Goal: Task Accomplishment & Management: Complete application form

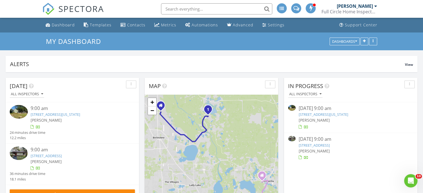
scroll to position [515, 432]
click at [168, 11] on input "text" at bounding box center [216, 8] width 111 height 11
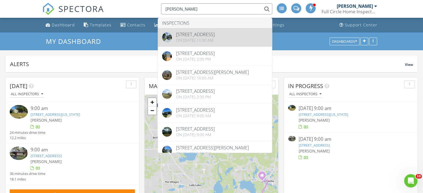
type input "monika le"
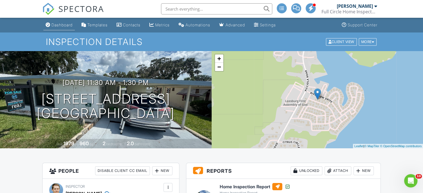
click at [65, 23] on div "Dashboard" at bounding box center [61, 25] width 21 height 5
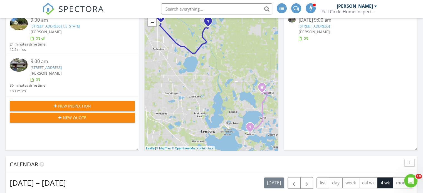
scroll to position [88, 0]
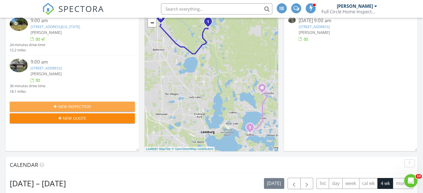
click at [86, 105] on span "New Inspection" at bounding box center [74, 107] width 33 height 6
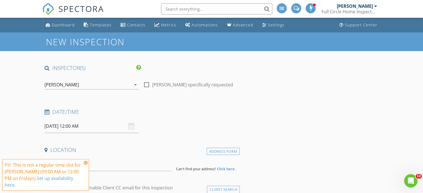
click at [135, 84] on icon "arrow_drop_down" at bounding box center [135, 85] width 7 height 7
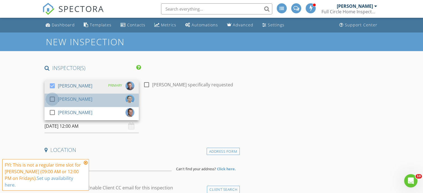
click at [54, 99] on div at bounding box center [52, 99] width 9 height 9
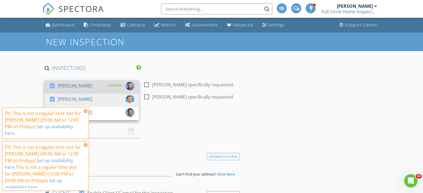
click at [52, 86] on div at bounding box center [52, 85] width 9 height 9
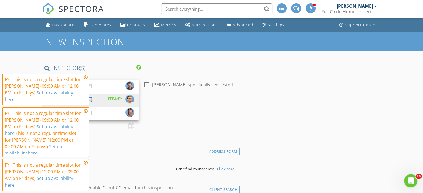
click at [85, 80] on icon at bounding box center [86, 77] width 4 height 4
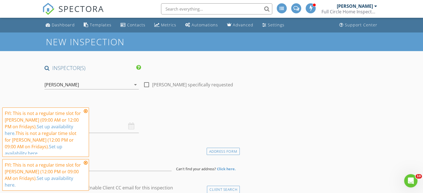
click at [86, 112] on icon at bounding box center [86, 111] width 4 height 4
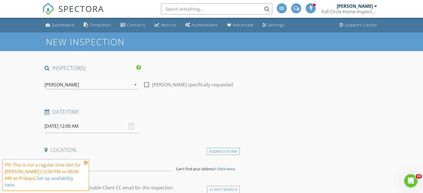
scroll to position [27, 0]
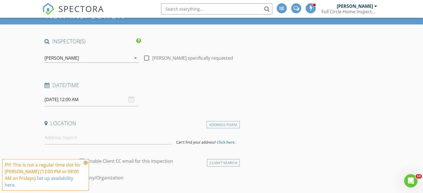
click at [90, 99] on input "08/29/2025 12:00 AM" at bounding box center [92, 100] width 94 height 14
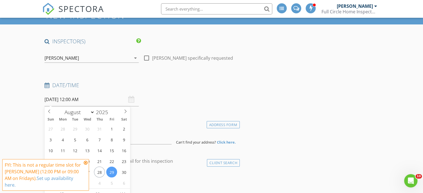
scroll to position [68, 0]
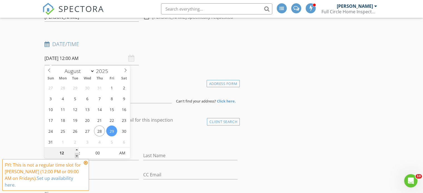
type input "11"
click at [76, 156] on span at bounding box center [77, 156] width 4 height 6
type input "08/29/2025 11:00 AM"
click at [123, 151] on span "PM" at bounding box center [122, 153] width 15 height 11
click at [84, 162] on icon at bounding box center [86, 163] width 4 height 4
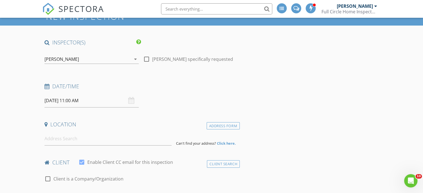
scroll to position [8, 0]
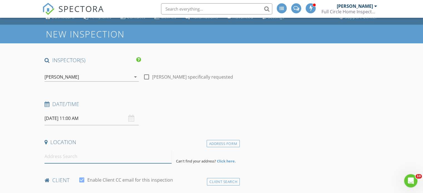
click at [51, 157] on input at bounding box center [108, 157] width 127 height 14
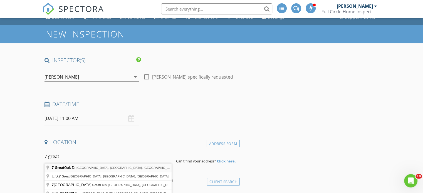
type input "7 Great Oak Dr, Fruitland Park, FL, USA"
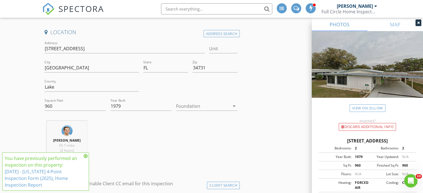
scroll to position [131, 0]
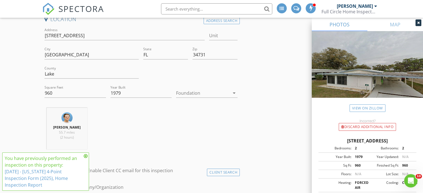
click at [85, 155] on icon at bounding box center [86, 156] width 4 height 4
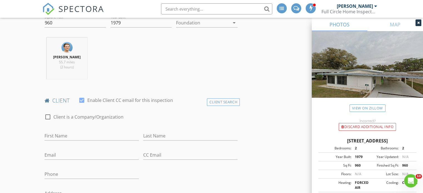
scroll to position [201, 0]
click at [221, 100] on div "Client Search" at bounding box center [223, 102] width 33 height 8
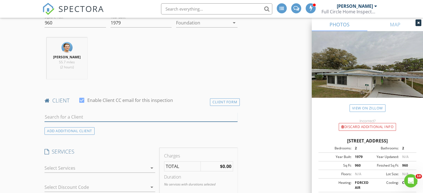
click at [57, 119] on input "text" at bounding box center [141, 117] width 193 height 9
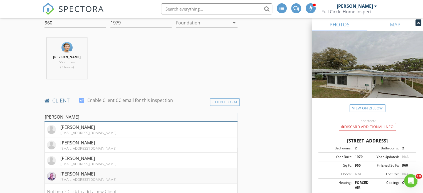
type input "kimberly"
click at [77, 174] on div "[PERSON_NAME]" at bounding box center [88, 174] width 56 height 7
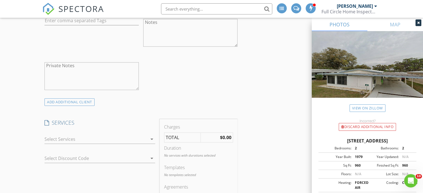
scroll to position [413, 0]
click at [152, 139] on icon "arrow_drop_down" at bounding box center [152, 138] width 7 height 7
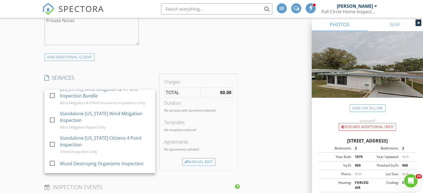
scroll to position [166, 0]
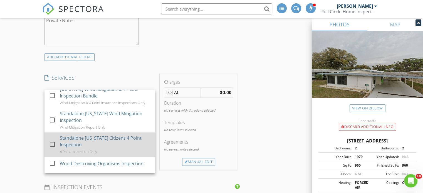
click at [53, 142] on div at bounding box center [52, 144] width 9 height 9
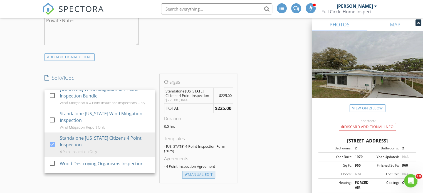
click at [204, 171] on div "Manual Edit" at bounding box center [198, 175] width 33 height 8
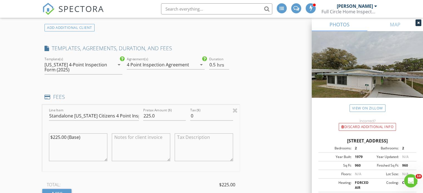
scroll to position [488, 0]
click at [156, 113] on input "225.0" at bounding box center [164, 115] width 43 height 9
type input "2"
type input "155.00"
click at [254, 129] on div "INSPECTOR(S) check_box_outline_blank Jim Reynolds check_box Taylor Reynolds PRI…" at bounding box center [211, 166] width 339 height 1178
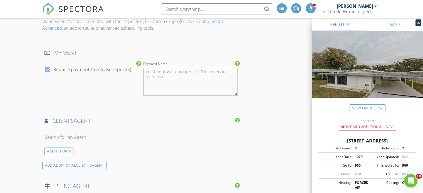
scroll to position [731, 0]
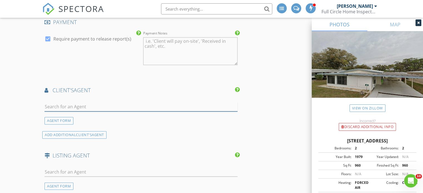
click at [51, 107] on input "text" at bounding box center [141, 106] width 193 height 9
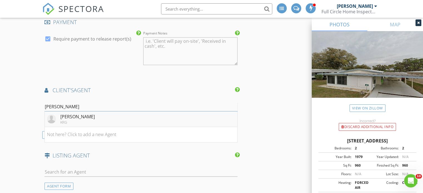
type input "monika"
click at [82, 115] on div "Monika Leszko" at bounding box center [77, 117] width 34 height 7
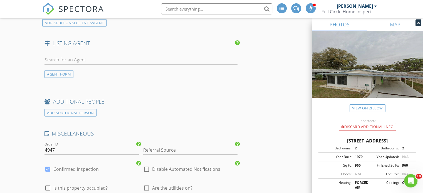
scroll to position [989, 0]
click at [155, 147] on input "Referral Source" at bounding box center [190, 148] width 94 height 9
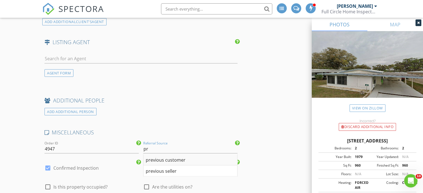
click at [165, 158] on div "previous customer" at bounding box center [191, 159] width 94 height 11
type input "previous customer"
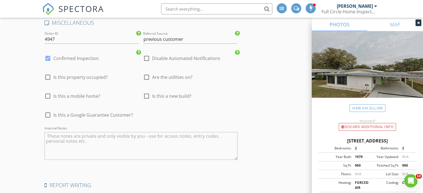
scroll to position [1098, 0]
click at [55, 137] on textarea "Internal Notes" at bounding box center [141, 147] width 193 height 28
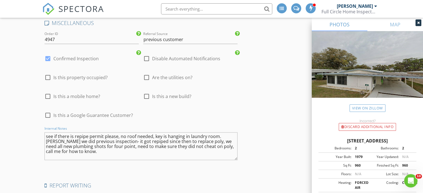
type textarea "see if there is repipe permit please, no roof needed, key is hanging in laundry…"
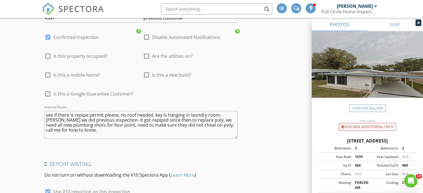
scroll to position [1203, 0]
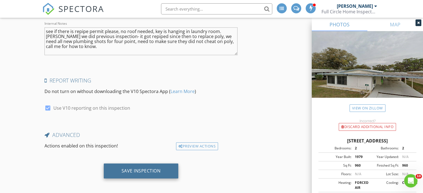
click at [147, 168] on div "Save Inspection" at bounding box center [141, 171] width 39 height 6
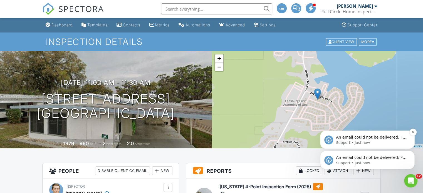
click at [357, 140] on p "An email could not be delivered: For more information, view Why emails don't ge…" at bounding box center [372, 138] width 72 height 6
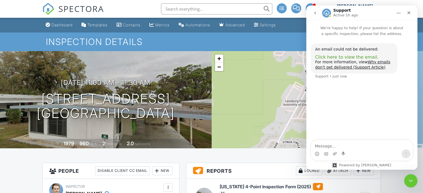
click at [346, 58] on span "Click here to view the email." at bounding box center [346, 57] width 63 height 5
click at [61, 25] on div "Dashboard" at bounding box center [61, 25] width 21 height 5
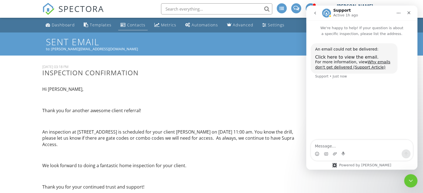
click at [135, 23] on div "Contacts" at bounding box center [136, 24] width 18 height 5
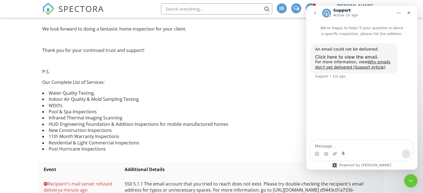
scroll to position [201, 0]
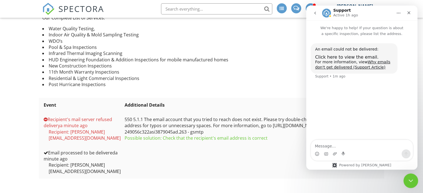
click at [411, 179] on icon "Close Intercom Messenger" at bounding box center [410, 180] width 7 height 7
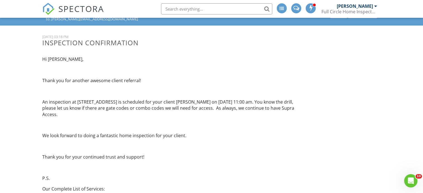
scroll to position [0, 0]
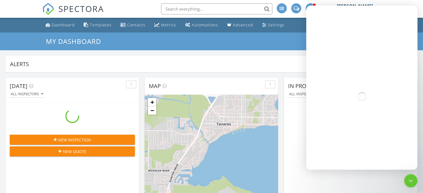
scroll to position [515, 432]
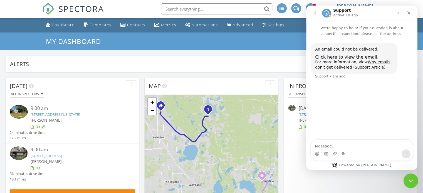
click at [410, 180] on icon "Close Intercom Messenger" at bounding box center [410, 180] width 7 height 7
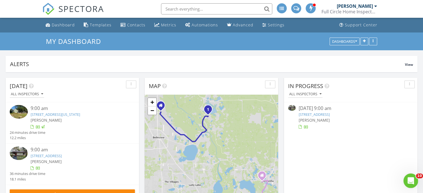
scroll to position [0, 0]
click at [330, 114] on link "16621 SE 57th Pl, Ocklawaha, FL 32179" at bounding box center [314, 114] width 31 height 5
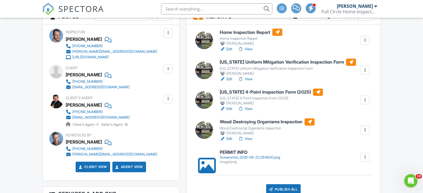
click at [249, 121] on h6 "Wood Destroying Organisms Inspection" at bounding box center [267, 122] width 95 height 7
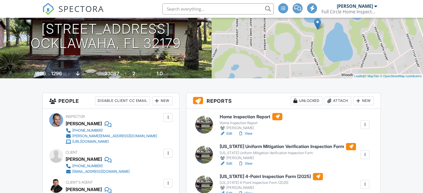
scroll to position [70, 0]
drag, startPoint x: 0, startPoint y: 0, endPoint x: 258, endPoint y: 147, distance: 296.7
click at [258, 147] on h6 "[US_STATE] Uniform Mitigation Verification Inspection Form" at bounding box center [288, 146] width 136 height 7
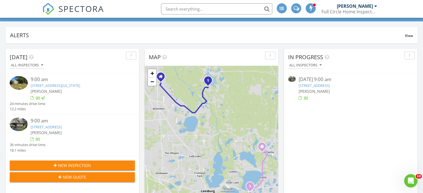
scroll to position [29, 0]
click at [330, 85] on link "16621 SE 57th Pl, Ocklawaha, FL 32179" at bounding box center [314, 85] width 31 height 5
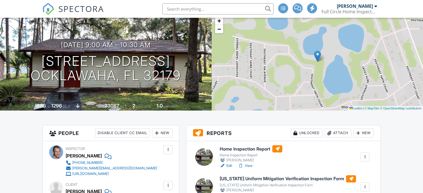
scroll to position [38, 0]
click at [253, 149] on h6 "Home Inspection Report" at bounding box center [251, 149] width 63 height 7
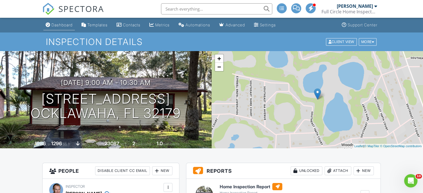
click at [65, 24] on div "Dashboard" at bounding box center [61, 25] width 21 height 5
click at [68, 25] on div "Dashboard" at bounding box center [61, 25] width 21 height 5
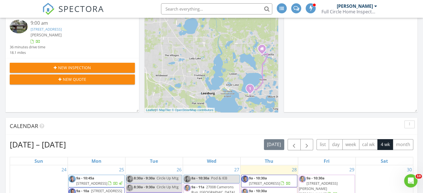
scroll to position [126, 0]
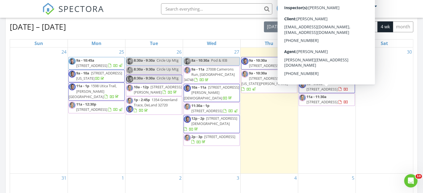
click at [329, 100] on span "[STREET_ADDRESS]" at bounding box center [322, 102] width 31 height 5
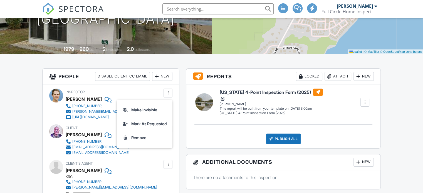
drag, startPoint x: 178, startPoint y: 97, endPoint x: 169, endPoint y: 94, distance: 9.4
click at [178, 97] on div "Inspector Taylor Reynolds 352-459-6173 jim@fullcirclehomeinspectors.com http://…" at bounding box center [111, 171] width 137 height 173
click at [168, 93] on div at bounding box center [168, 93] width 6 height 6
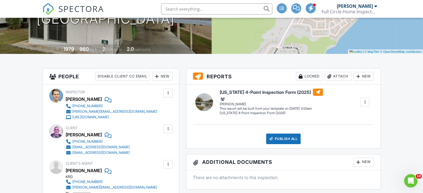
click at [162, 75] on div "New" at bounding box center [162, 76] width 20 height 9
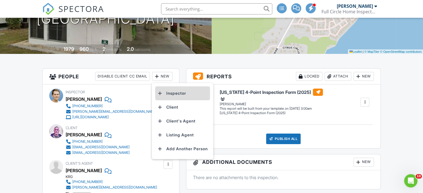
click at [176, 93] on li "Inspector" at bounding box center [182, 94] width 55 height 14
click at [0, 0] on div "Add Inspector" at bounding box center [0, 0] width 0 height 0
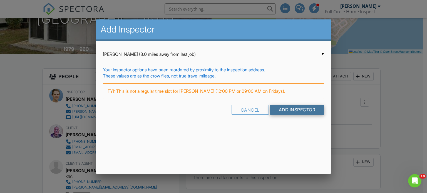
click at [289, 110] on input "Add Inspector" at bounding box center [297, 110] width 55 height 10
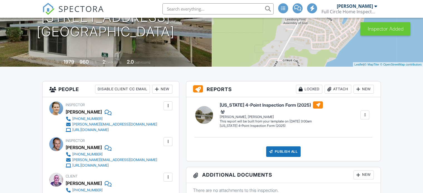
click at [169, 105] on div at bounding box center [168, 106] width 6 height 6
click at [169, 105] on div "Inspector [PERSON_NAME] [PHONE_NUMBER] [PERSON_NAME][EMAIL_ADDRESS][DOMAIN_NAME…" at bounding box center [110, 117] width 123 height 31
click at [168, 105] on div at bounding box center [168, 106] width 6 height 6
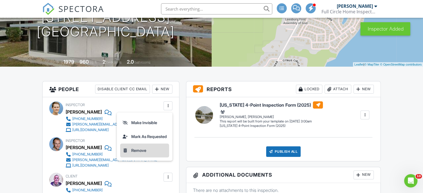
click at [140, 149] on li "Remove" at bounding box center [144, 151] width 49 height 14
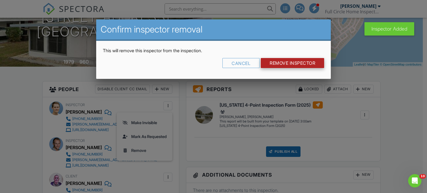
click at [289, 62] on input "Remove Inspector" at bounding box center [292, 63] width 63 height 10
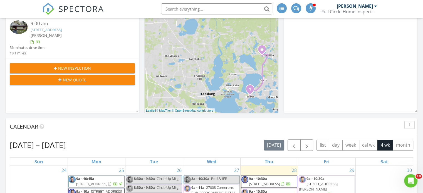
click at [170, 11] on input "text" at bounding box center [216, 8] width 111 height 11
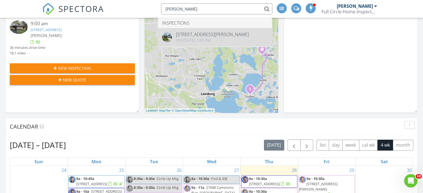
type input "lisa sherlock"
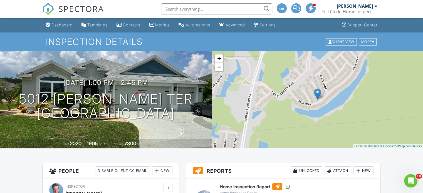
click at [61, 25] on div "Dashboard" at bounding box center [61, 25] width 21 height 5
